Goal: Information Seeking & Learning: Learn about a topic

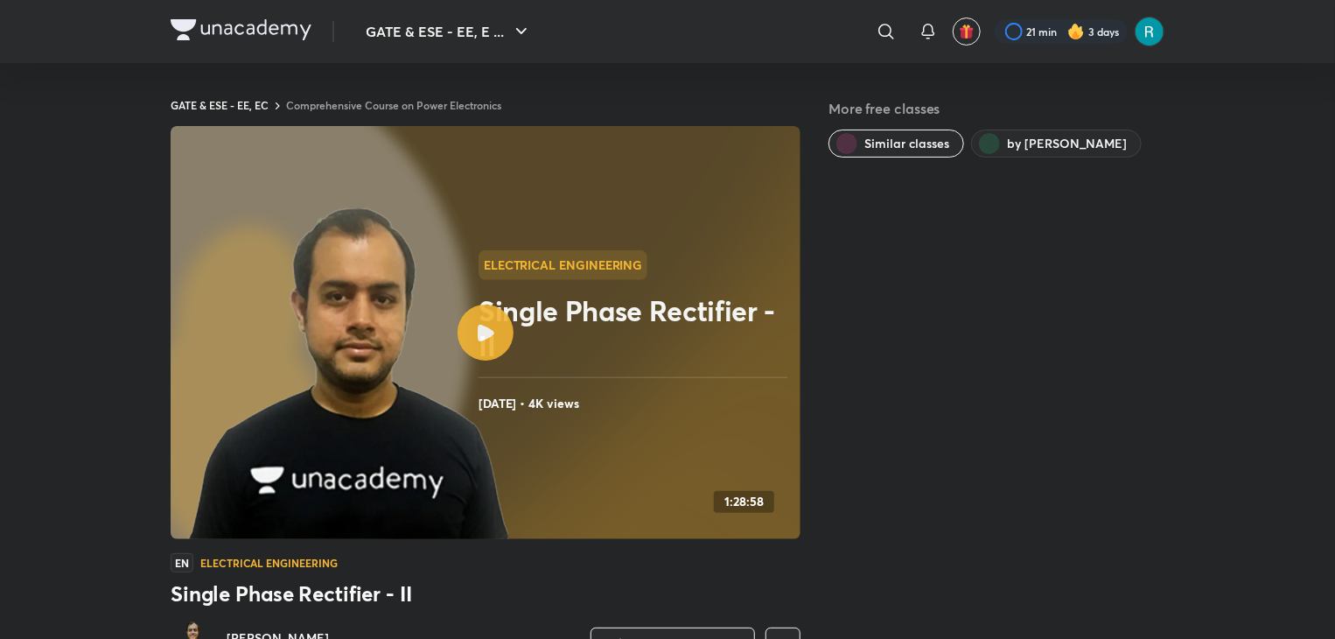
click at [256, 27] on img at bounding box center [241, 29] width 141 height 21
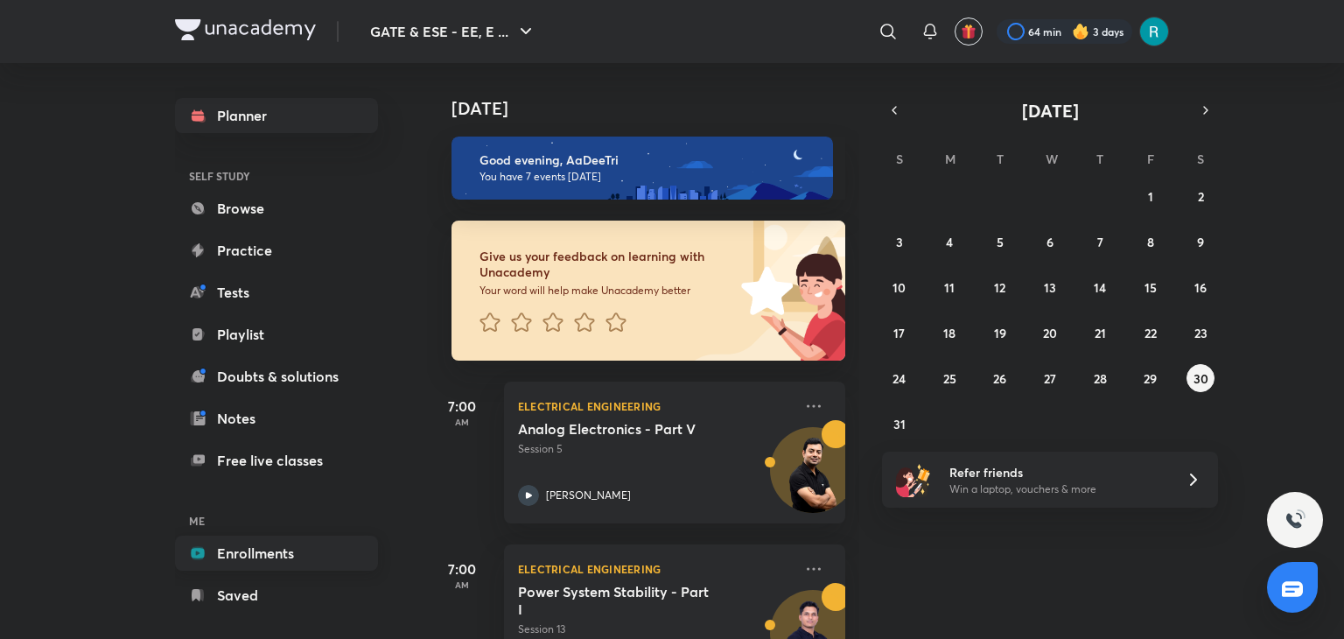
click at [293, 543] on link "Enrollments" at bounding box center [276, 553] width 203 height 35
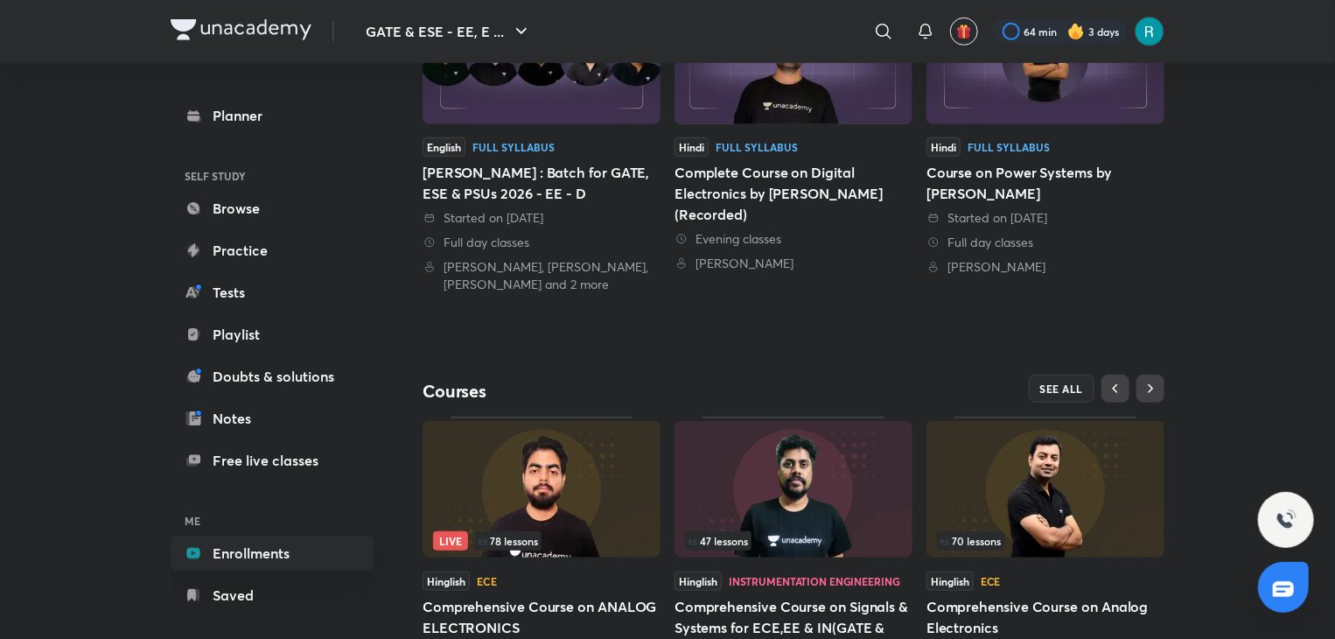
scroll to position [525, 0]
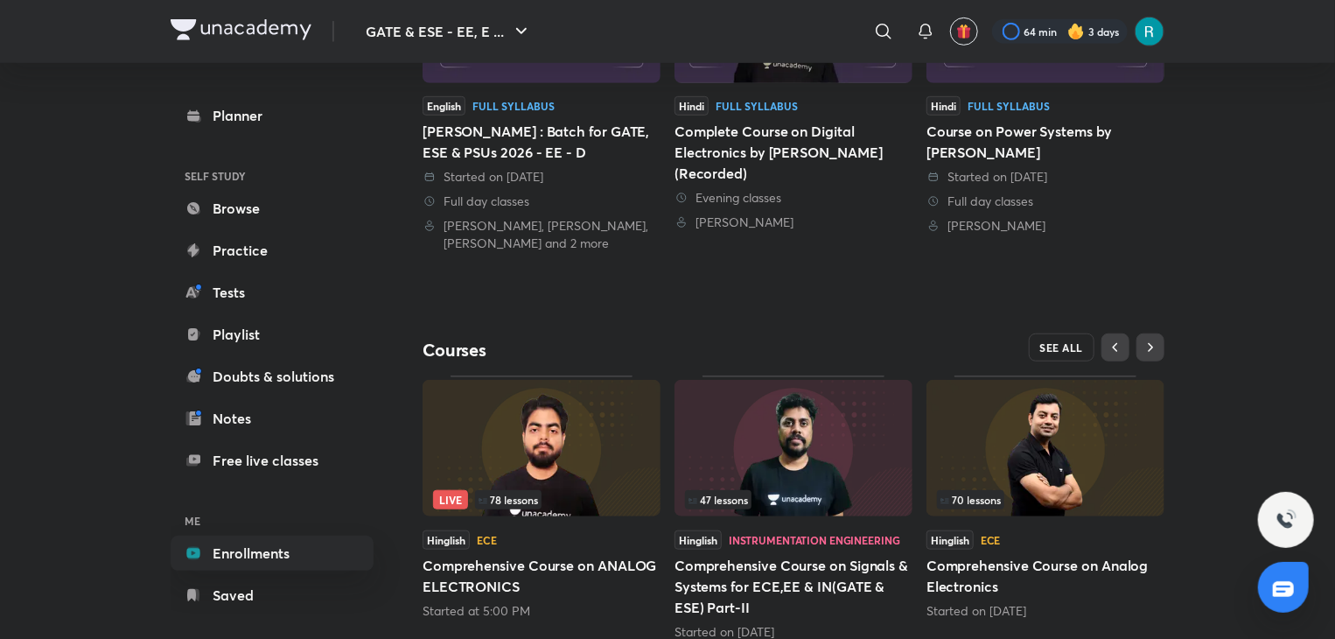
click at [1037, 354] on button "SEE ALL" at bounding box center [1062, 347] width 67 height 28
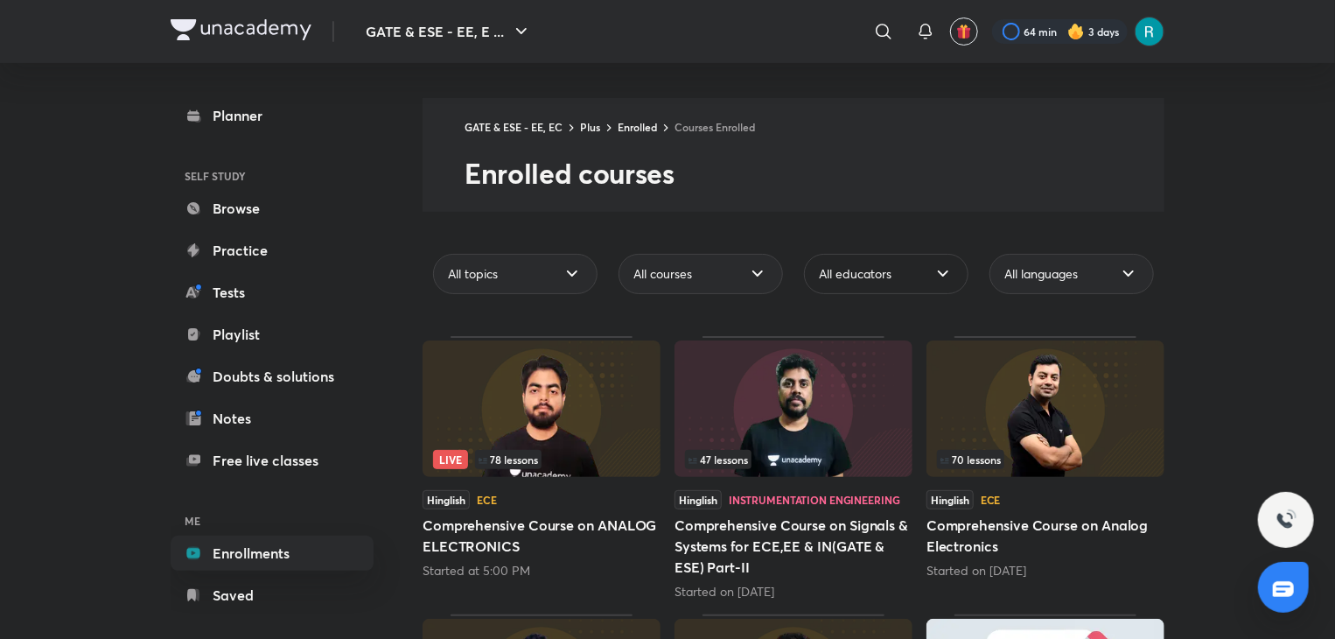
click at [933, 285] on div "All educators" at bounding box center [886, 274] width 165 height 40
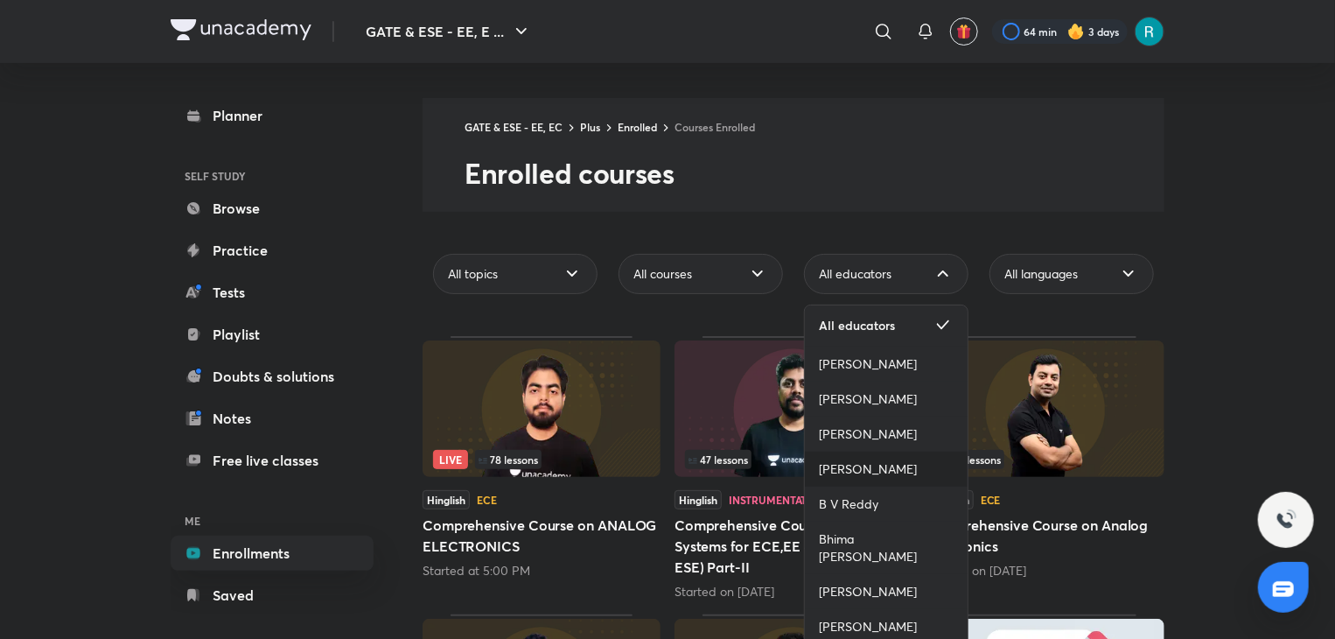
click at [887, 465] on div "[PERSON_NAME]" at bounding box center [886, 469] width 163 height 35
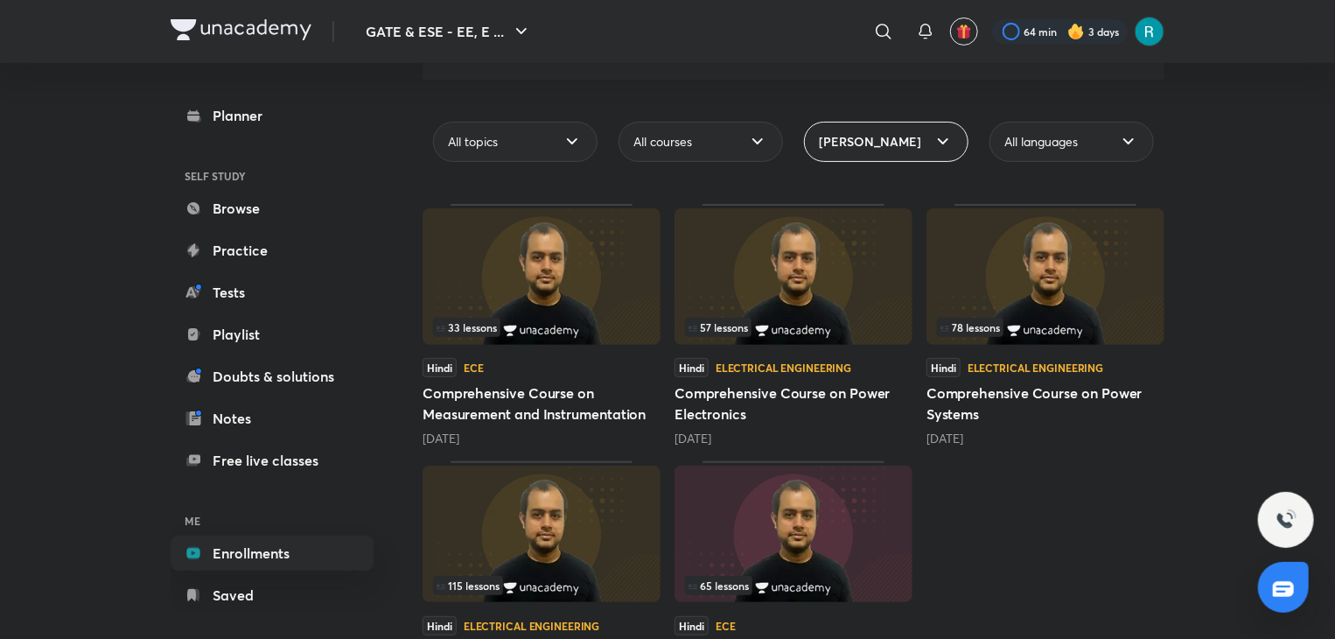
scroll to position [228, 0]
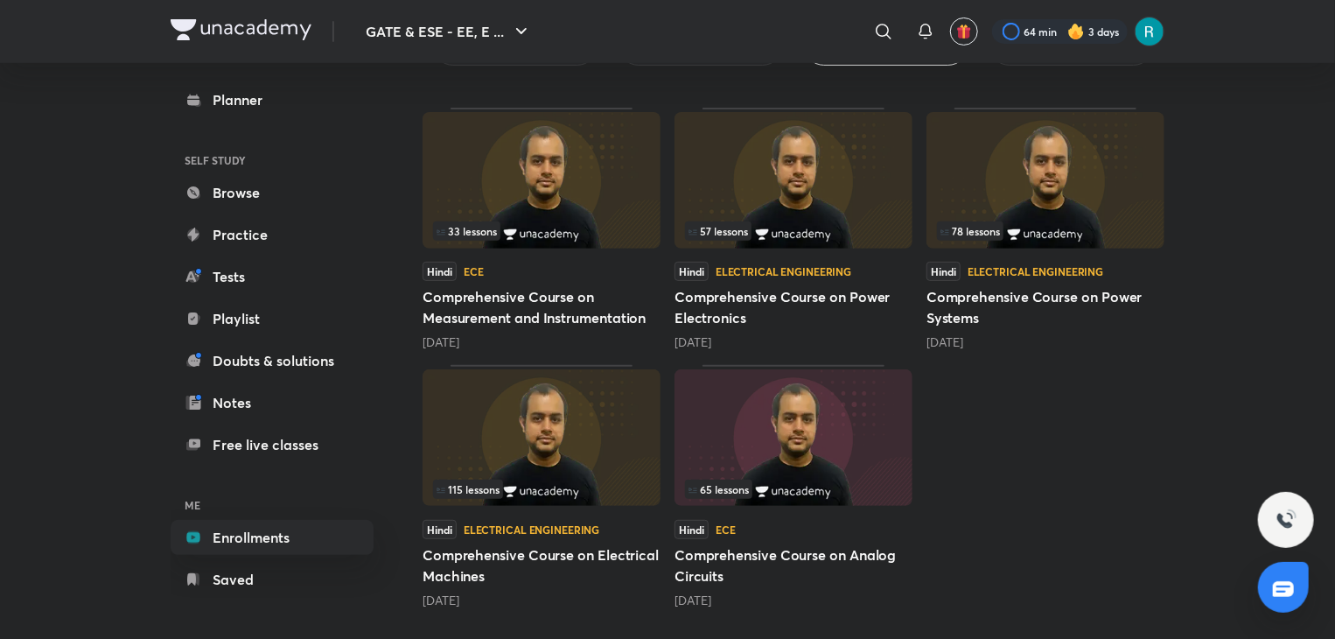
click at [816, 218] on img at bounding box center [794, 180] width 238 height 137
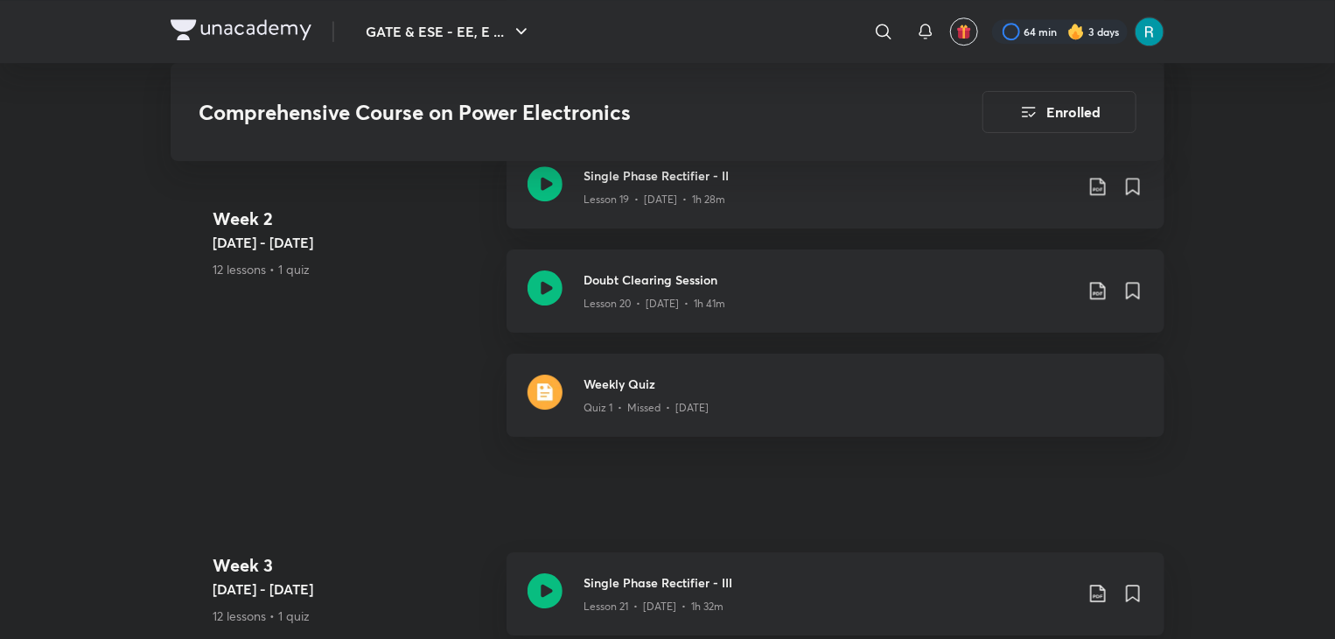
scroll to position [2713, 0]
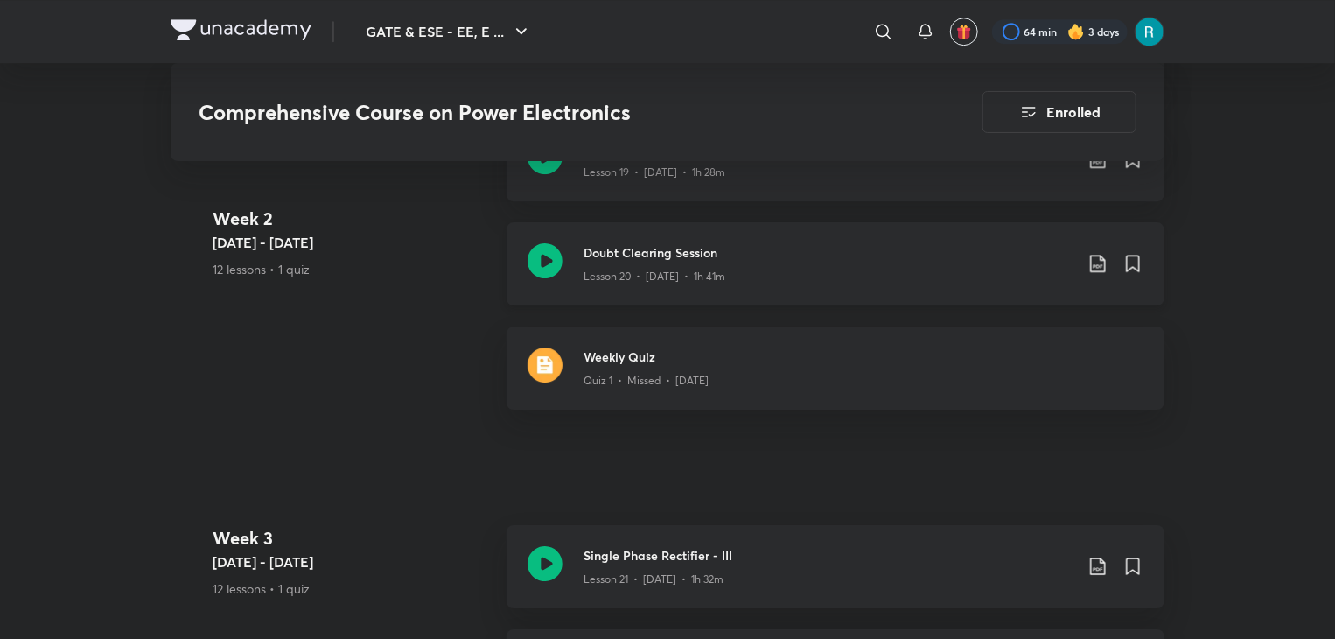
click at [1092, 258] on icon at bounding box center [1098, 263] width 21 height 21
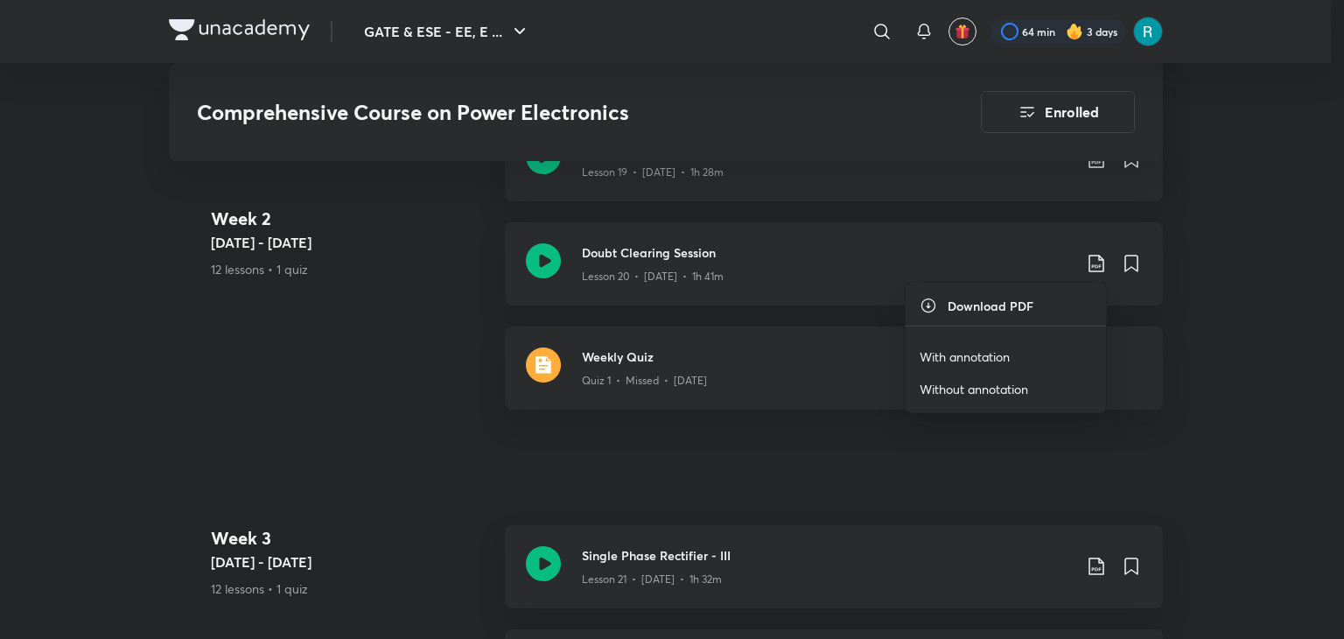
click at [977, 356] on p "With annotation" at bounding box center [965, 356] width 90 height 18
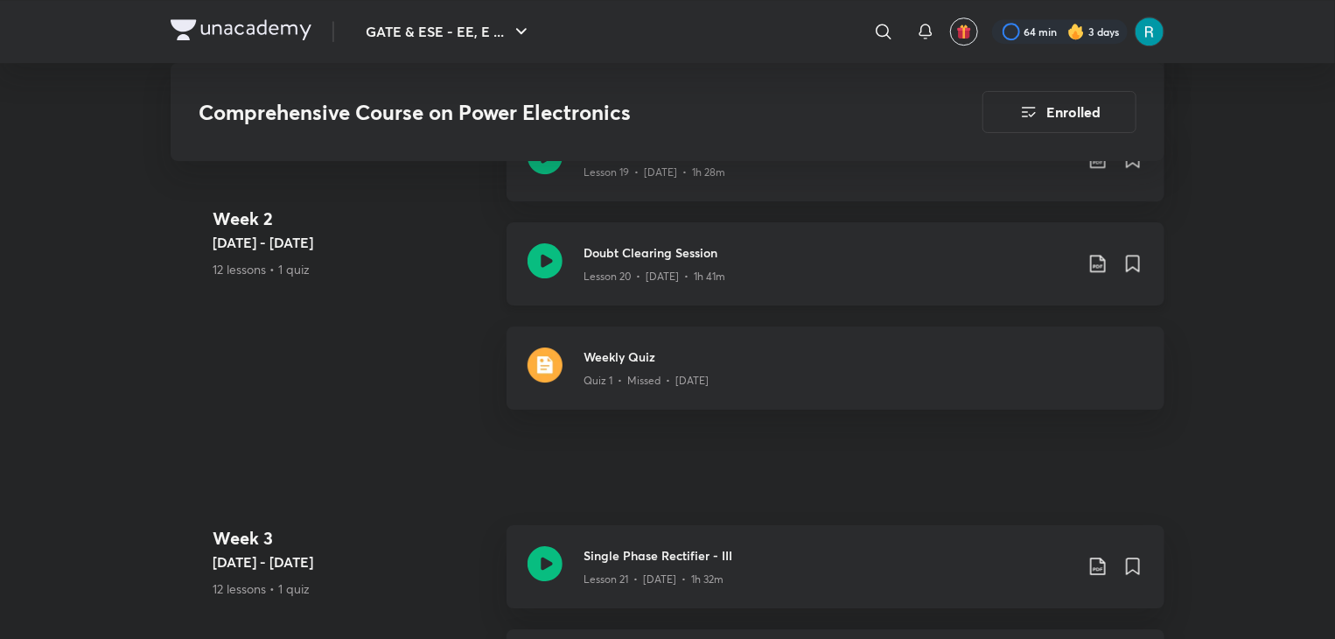
click at [1097, 265] on icon at bounding box center [1098, 263] width 21 height 21
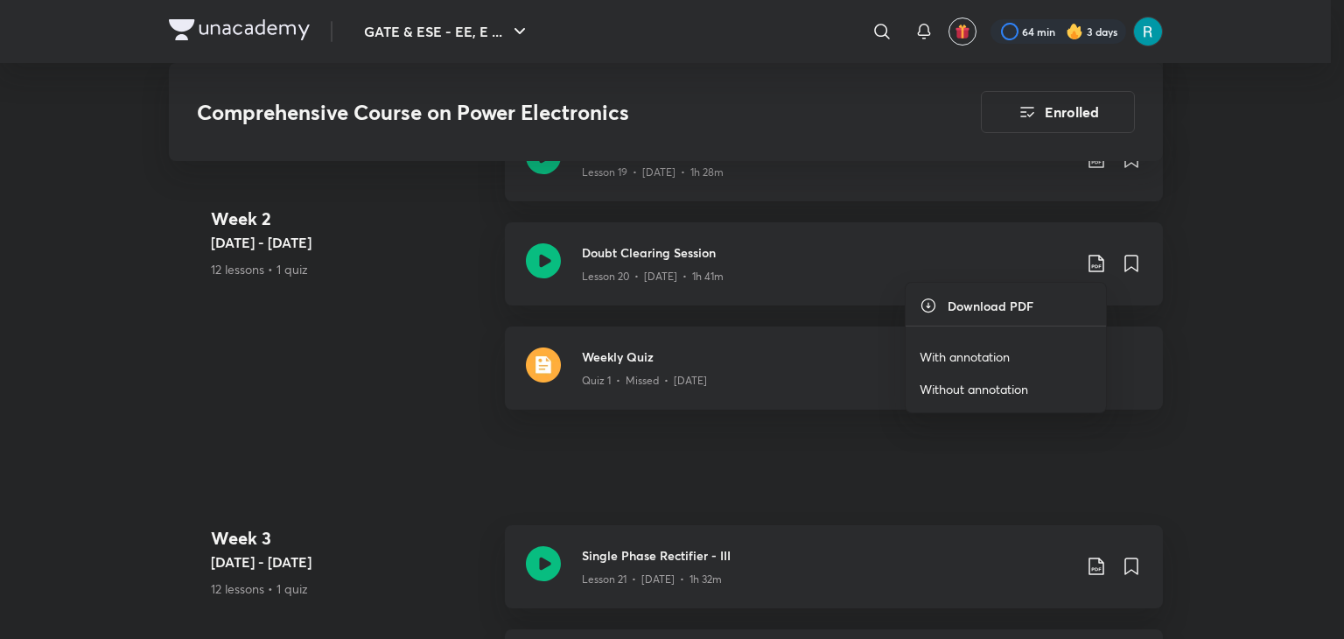
click at [945, 358] on p "With annotation" at bounding box center [965, 356] width 90 height 18
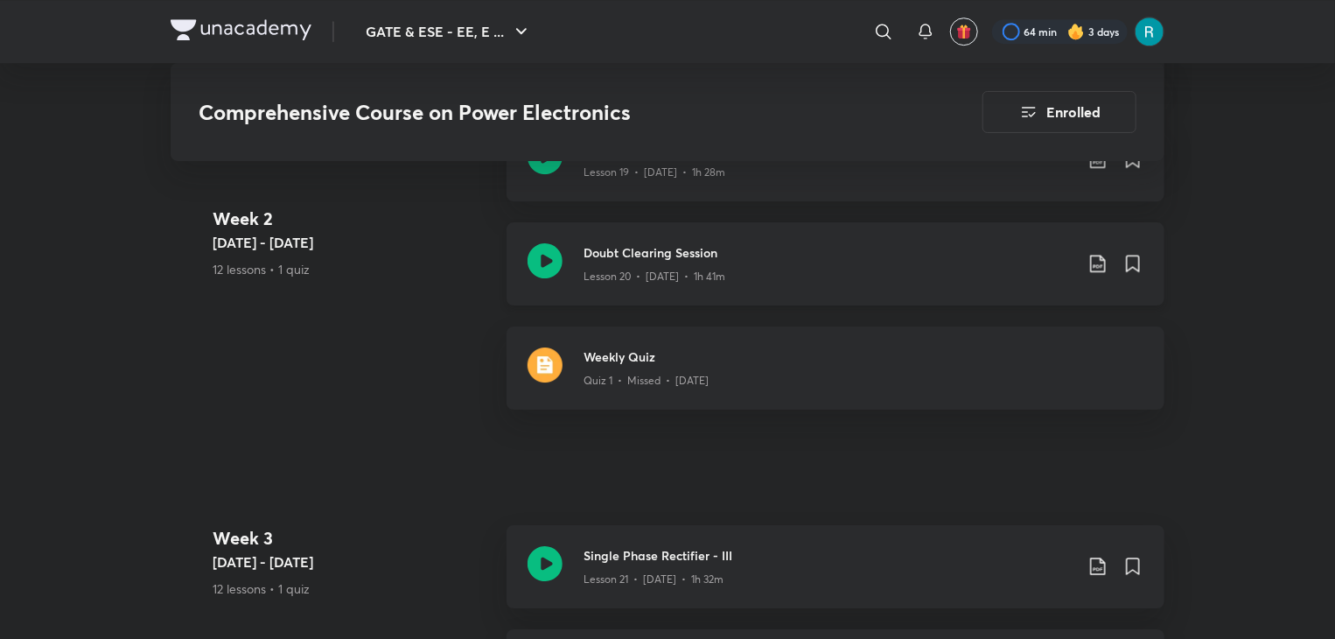
click at [536, 265] on icon at bounding box center [545, 260] width 35 height 35
